Goal: Task Accomplishment & Management: Use online tool/utility

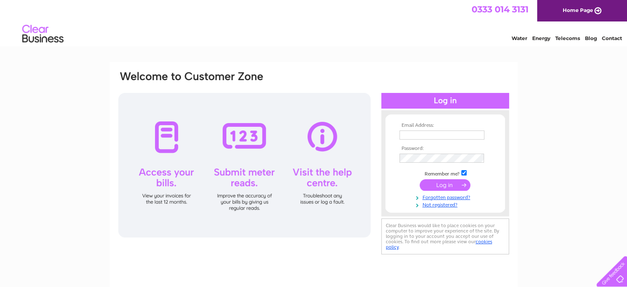
type input "walltowallinteriors@googlemail.com"
click at [464, 183] on input "submit" at bounding box center [445, 185] width 51 height 12
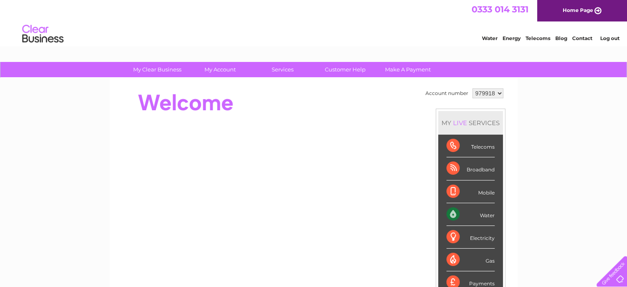
click at [452, 211] on div "Water" at bounding box center [471, 214] width 48 height 23
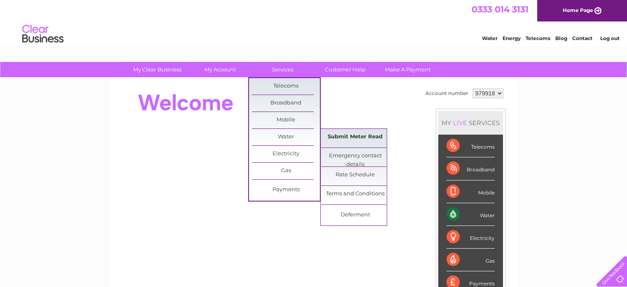
click at [337, 134] on link "Submit Meter Read" at bounding box center [355, 137] width 68 height 16
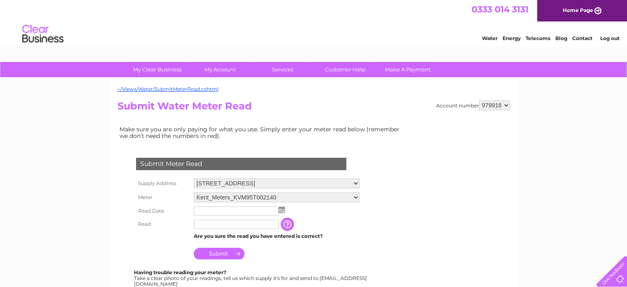
click at [215, 206] on input "text" at bounding box center [236, 210] width 85 height 9
click at [283, 207] on img at bounding box center [283, 210] width 6 height 7
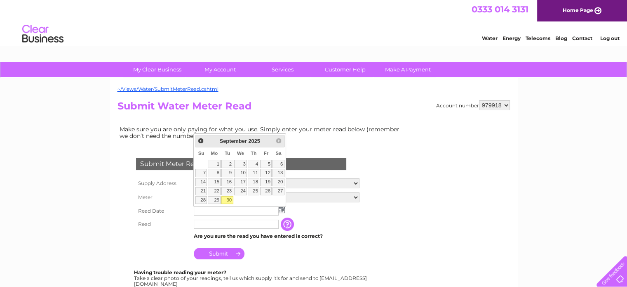
click at [229, 197] on link "30" at bounding box center [227, 200] width 12 height 8
type input "[DATE]"
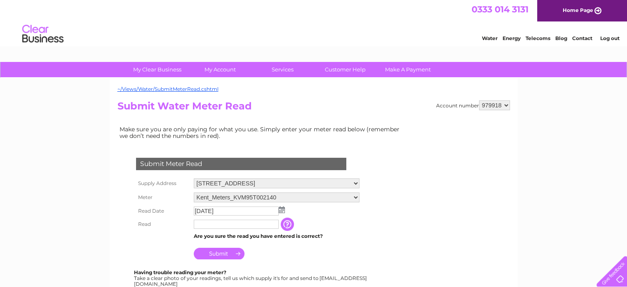
click at [210, 220] on input "text" at bounding box center [236, 223] width 85 height 9
type input "518"
click at [225, 251] on input "Submit" at bounding box center [219, 253] width 51 height 12
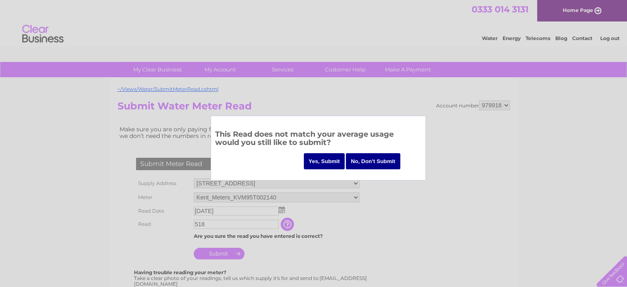
click at [321, 158] on input "Yes, Submit" at bounding box center [324, 161] width 41 height 16
